Goal: Task Accomplishment & Management: Use online tool/utility

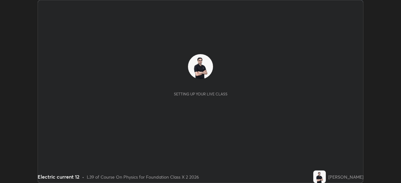
scroll to position [183, 401]
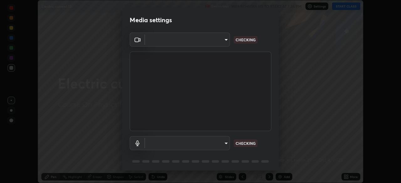
click at [219, 143] on body "Erase all Electric current 12 Recording WAS SCHEDULED TO START AT 7:35 PM Setti…" at bounding box center [200, 91] width 401 height 183
type input "8430282c75c9cf90d073dd2650c69e1562d55ee46f92edd4d0492a031e33ab74"
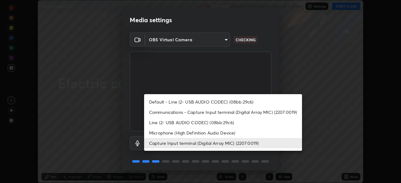
click at [228, 111] on li "Communications - Capture Input terminal (Digital Array MIC) (2207:0019)" at bounding box center [223, 112] width 158 height 10
type input "communications"
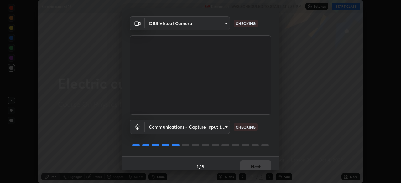
scroll to position [22, 0]
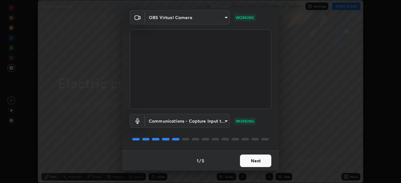
click at [257, 162] on button "Next" at bounding box center [255, 161] width 31 height 13
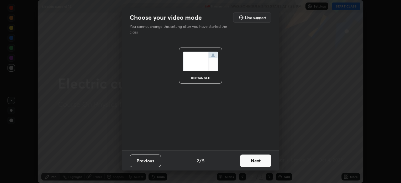
click at [266, 164] on button "Next" at bounding box center [255, 161] width 31 height 13
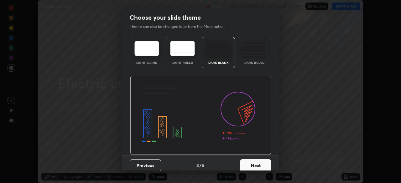
click at [265, 165] on button "Next" at bounding box center [255, 165] width 31 height 13
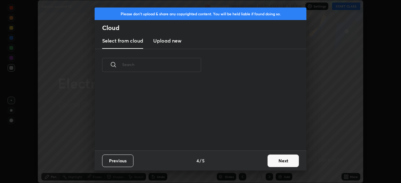
scroll to position [70, 201]
click at [282, 161] on button "Next" at bounding box center [282, 161] width 31 height 13
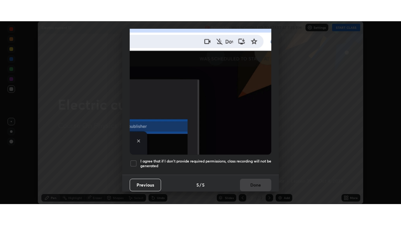
scroll to position [150, 0]
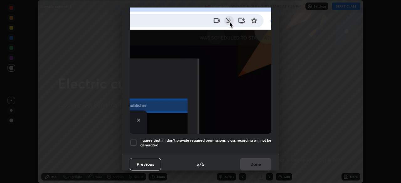
click at [132, 143] on div at bounding box center [134, 143] width 8 height 8
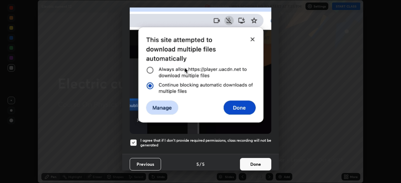
click at [245, 158] on button "Done" at bounding box center [255, 164] width 31 height 13
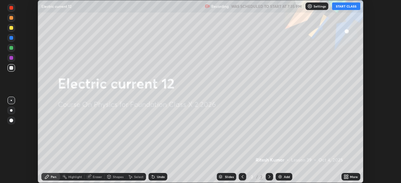
click at [342, 6] on button "START CLASS" at bounding box center [346, 7] width 28 height 8
click at [347, 177] on icon at bounding box center [347, 178] width 2 height 2
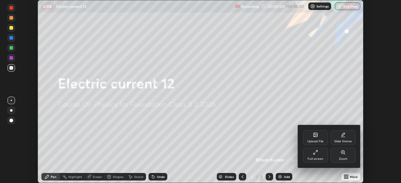
click at [316, 156] on div "Full screen" at bounding box center [315, 155] width 25 height 15
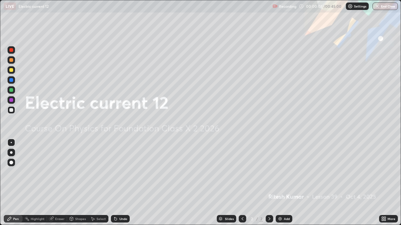
scroll to position [225, 401]
click at [278, 183] on img at bounding box center [279, 219] width 5 height 5
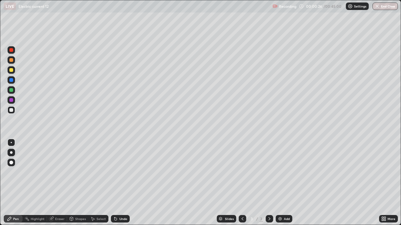
click at [8, 63] on div at bounding box center [12, 60] width 8 height 8
click at [11, 98] on div at bounding box center [12, 100] width 8 height 8
click at [280, 183] on img at bounding box center [279, 219] width 5 height 5
click at [14, 109] on div at bounding box center [12, 110] width 8 height 8
click at [11, 70] on div at bounding box center [11, 70] width 4 height 4
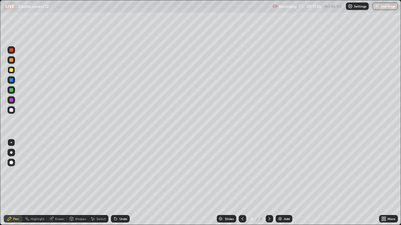
click at [12, 110] on div at bounding box center [11, 110] width 4 height 4
click at [281, 183] on img at bounding box center [279, 219] width 5 height 5
click at [9, 71] on div at bounding box center [12, 70] width 8 height 8
click at [11, 111] on div at bounding box center [11, 110] width 4 height 4
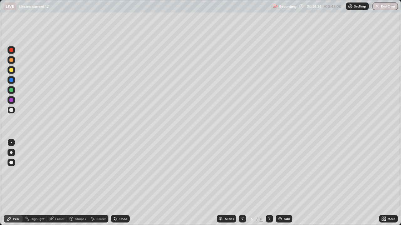
click at [10, 68] on div at bounding box center [12, 70] width 8 height 8
click at [11, 70] on div at bounding box center [11, 70] width 4 height 4
click at [10, 60] on div at bounding box center [11, 60] width 4 height 4
click at [12, 70] on div at bounding box center [11, 70] width 4 height 4
click at [11, 100] on div at bounding box center [11, 100] width 4 height 4
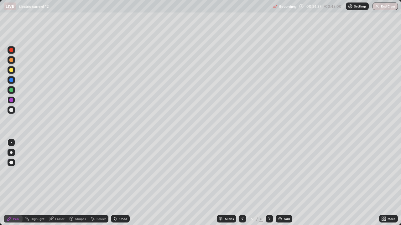
click at [280, 183] on img at bounding box center [279, 219] width 5 height 5
click at [11, 110] on div at bounding box center [11, 110] width 4 height 4
click at [8, 102] on div at bounding box center [12, 100] width 8 height 8
click at [56, 183] on div "Eraser" at bounding box center [59, 219] width 9 height 3
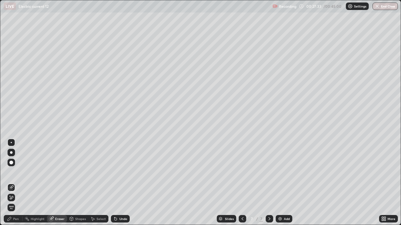
click at [13, 183] on div "Pen" at bounding box center [16, 219] width 6 height 3
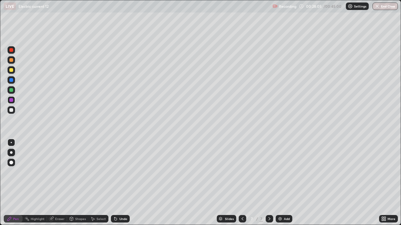
click at [12, 110] on div at bounding box center [11, 110] width 4 height 4
click at [54, 183] on div "Eraser" at bounding box center [57, 219] width 20 height 8
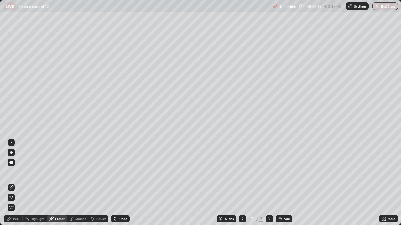
click at [13, 183] on div "Pen" at bounding box center [16, 219] width 6 height 3
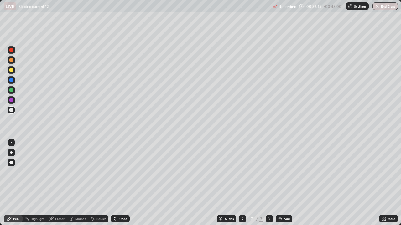
click at [279, 183] on img at bounding box center [279, 219] width 5 height 5
click at [280, 183] on div "Add" at bounding box center [284, 219] width 17 height 8
click at [13, 51] on div at bounding box center [12, 50] width 8 height 8
click at [14, 101] on div at bounding box center [12, 100] width 8 height 8
click at [0, 183] on div "Setting up your live class" at bounding box center [200, 112] width 401 height 225
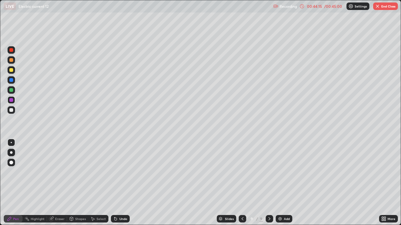
click at [385, 5] on button "End Class" at bounding box center [385, 7] width 25 height 8
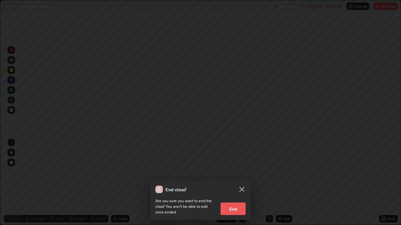
click at [237, 183] on button "End" at bounding box center [232, 209] width 25 height 13
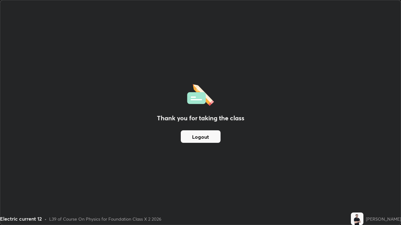
click at [209, 132] on button "Logout" at bounding box center [201, 137] width 40 height 13
